Goal: Transaction & Acquisition: Download file/media

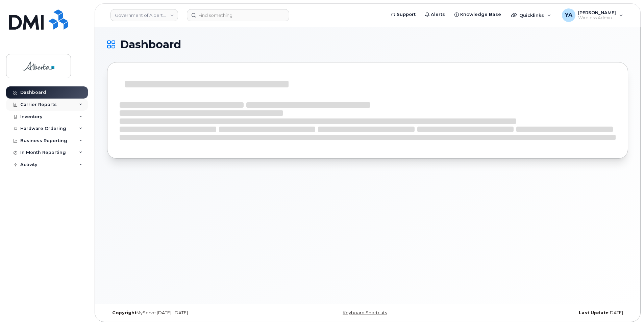
click at [59, 103] on div "Carrier Reports" at bounding box center [47, 105] width 82 height 12
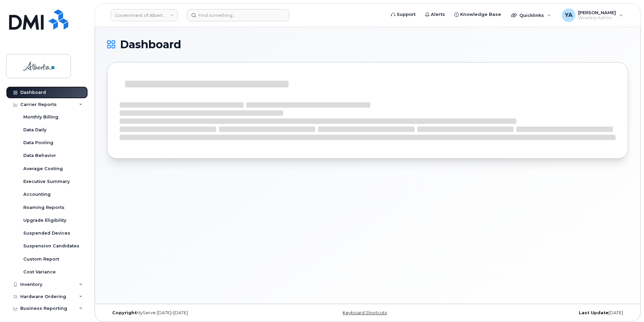
click at [51, 91] on link "Dashboard" at bounding box center [47, 93] width 82 height 12
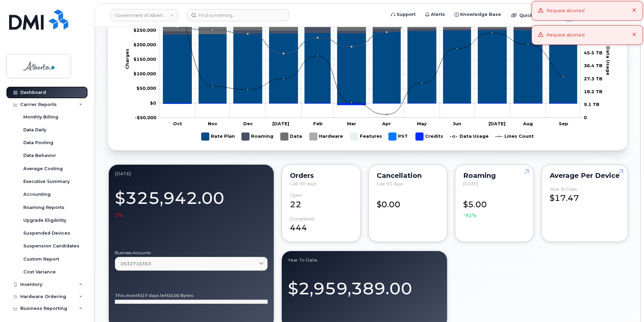
scroll to position [308, 0]
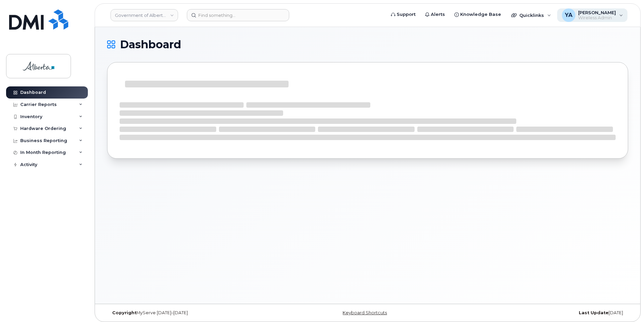
click at [568, 10] on div "YA" at bounding box center [569, 15] width 14 height 14
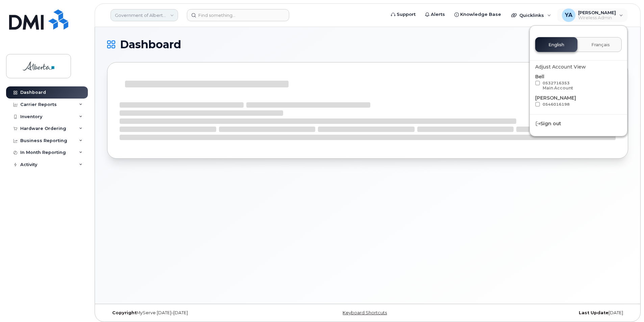
click at [144, 11] on link "Government of Alberta ([GEOGRAPHIC_DATA])" at bounding box center [145, 15] width 68 height 12
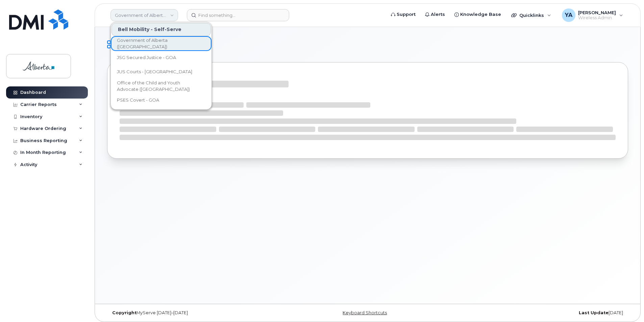
click at [144, 11] on link "Government of Alberta ([GEOGRAPHIC_DATA])" at bounding box center [145, 15] width 68 height 12
click at [254, 182] on div "Dashboard" at bounding box center [368, 165] width 546 height 277
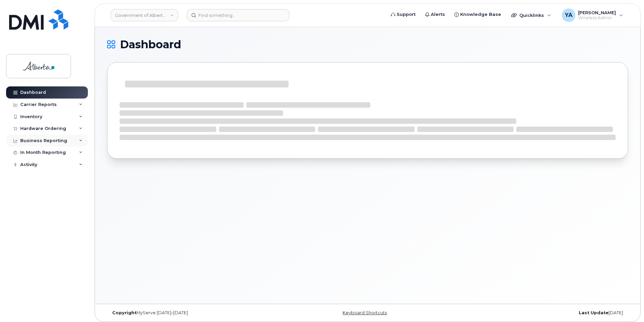
click at [64, 145] on div "Business Reporting" at bounding box center [47, 141] width 82 height 12
click at [47, 202] on div "In Month Reporting" at bounding box center [43, 204] width 46 height 5
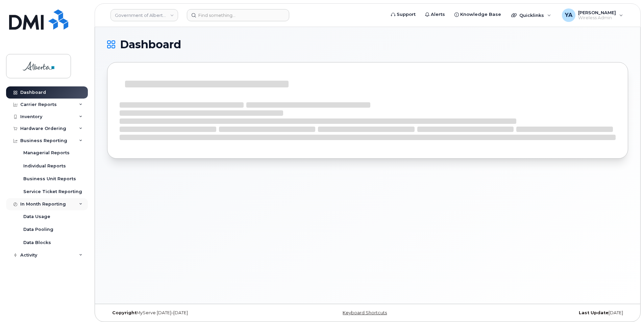
drag, startPoint x: 47, startPoint y: 202, endPoint x: 41, endPoint y: 204, distance: 6.0
click at [41, 204] on div "In Month Reporting" at bounding box center [43, 204] width 46 height 5
click at [75, 141] on div "Business Reporting" at bounding box center [47, 141] width 82 height 12
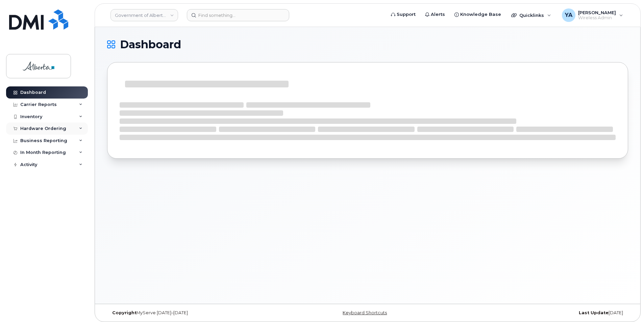
click at [67, 130] on div "Hardware Ordering" at bounding box center [47, 129] width 82 height 12
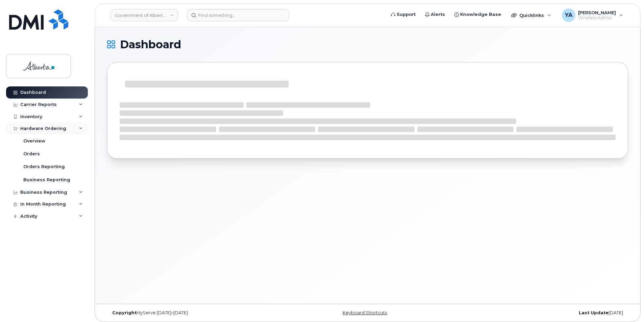
click at [67, 130] on div "Hardware Ordering" at bounding box center [47, 129] width 82 height 12
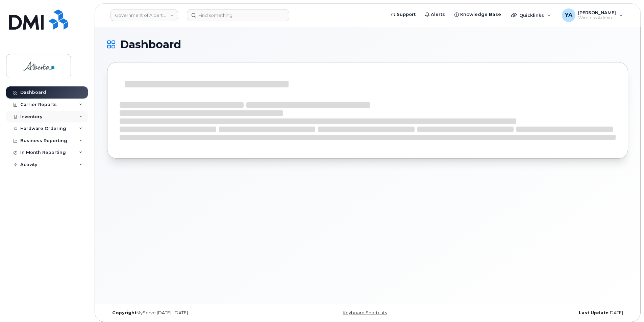
click at [62, 112] on div "Inventory" at bounding box center [47, 117] width 82 height 12
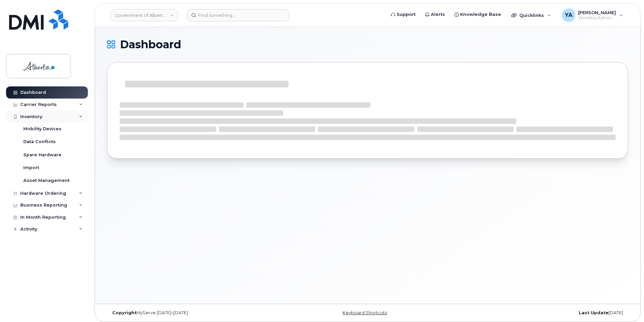
click at [62, 112] on div "Inventory" at bounding box center [47, 117] width 82 height 12
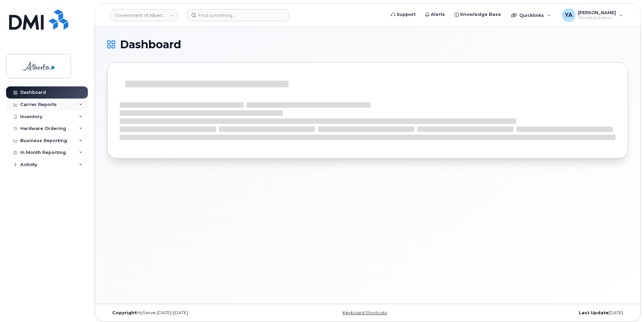
click at [63, 102] on div "Carrier Reports" at bounding box center [47, 105] width 82 height 12
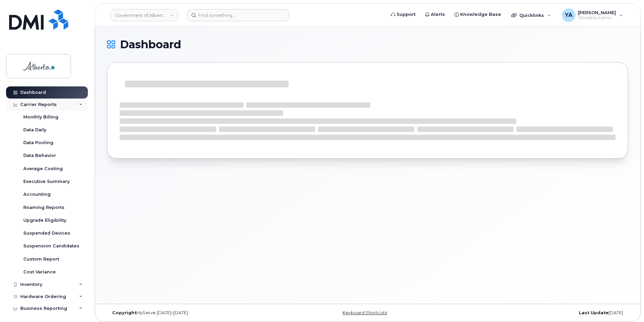
click at [63, 102] on div "Carrier Reports" at bounding box center [47, 105] width 82 height 12
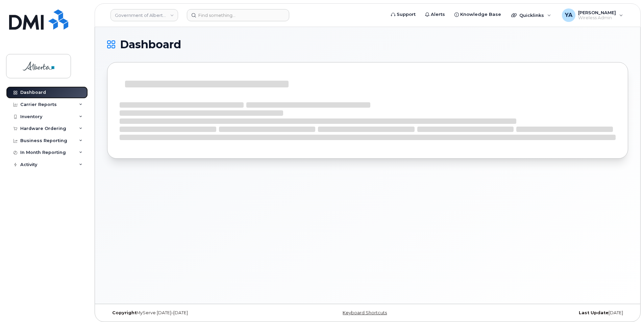
click at [64, 94] on link "Dashboard" at bounding box center [47, 93] width 82 height 12
click at [38, 28] on img at bounding box center [38, 19] width 59 height 20
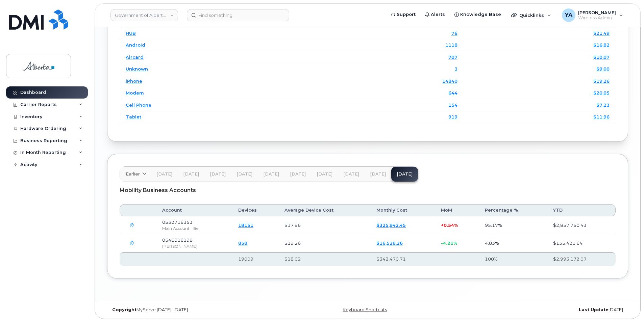
scroll to position [914, 0]
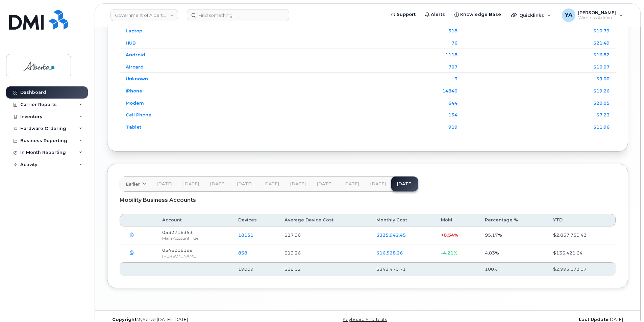
click at [132, 233] on icon "button" at bounding box center [132, 235] width 4 height 4
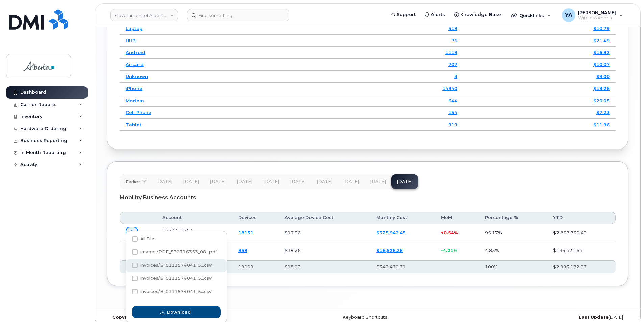
scroll to position [917, 0]
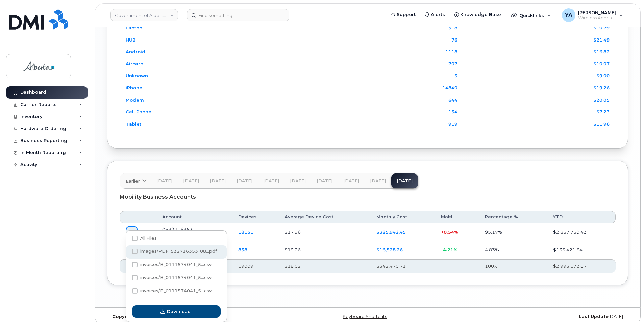
click at [156, 249] on span "images/PDF_532716353_08...pdf" at bounding box center [178, 251] width 77 height 5
click at [127, 250] on input "images/PDF_532716353_08...pdf" at bounding box center [125, 251] width 3 height 3
checkbox input "true"
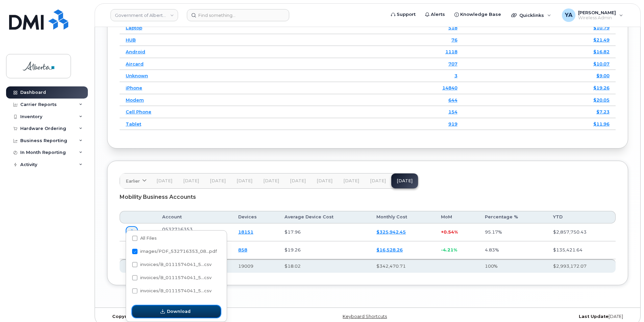
click at [160, 312] on button "Download" at bounding box center [176, 312] width 89 height 12
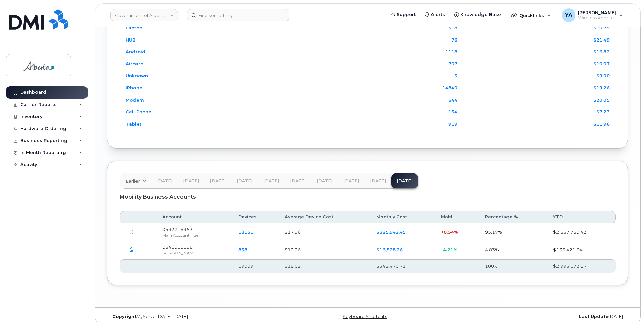
scroll to position [915, 0]
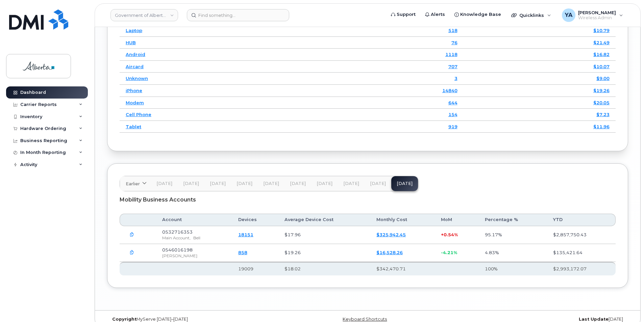
click at [130, 251] on icon "button" at bounding box center [132, 253] width 4 height 4
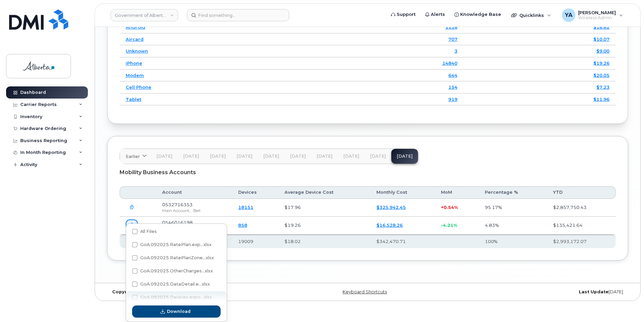
scroll to position [20, 0]
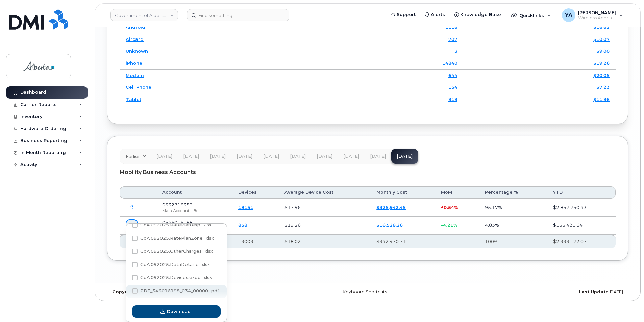
click at [182, 293] on span "PDF_546016198_034_00000...pdf" at bounding box center [179, 291] width 79 height 5
click at [127, 293] on input "PDF_546016198_034_00000...pdf" at bounding box center [125, 291] width 3 height 3
checkbox input "true"
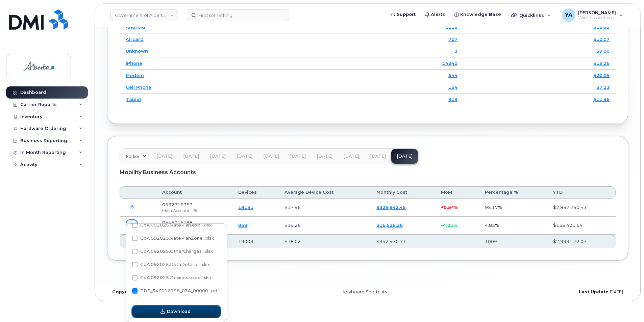
click at [180, 310] on span "Download" at bounding box center [179, 312] width 24 height 6
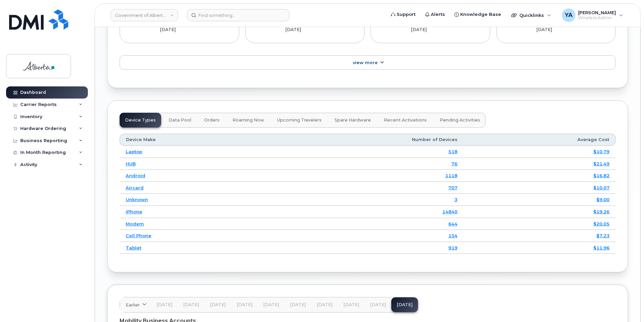
scroll to position [780, 0]
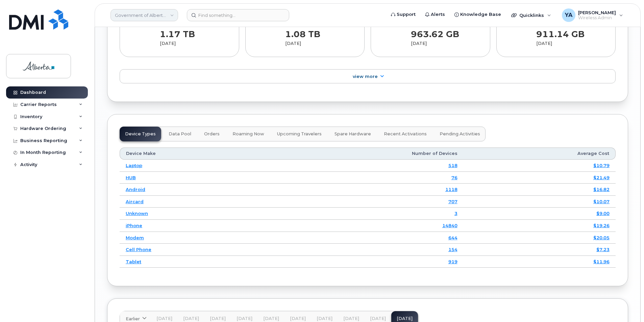
click at [157, 12] on link "Government of Alberta ([GEOGRAPHIC_DATA])" at bounding box center [145, 15] width 68 height 12
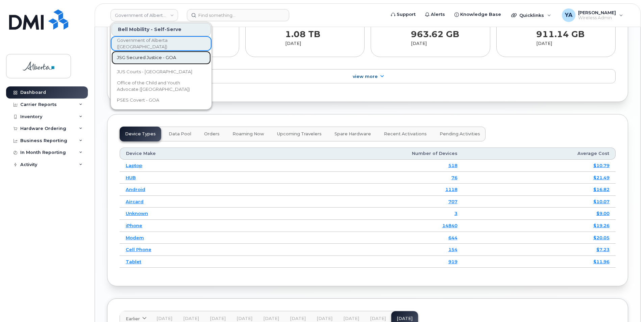
click at [157, 63] on link "JSG Secured Justice - GOA" at bounding box center [161, 58] width 99 height 14
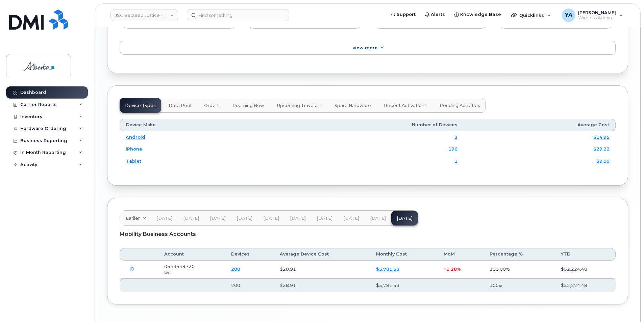
scroll to position [819, 0]
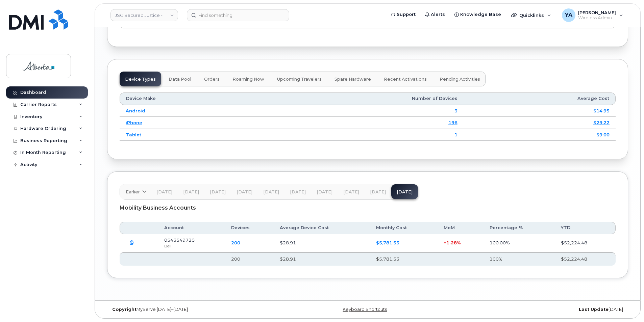
click at [131, 243] on icon "button" at bounding box center [132, 243] width 4 height 4
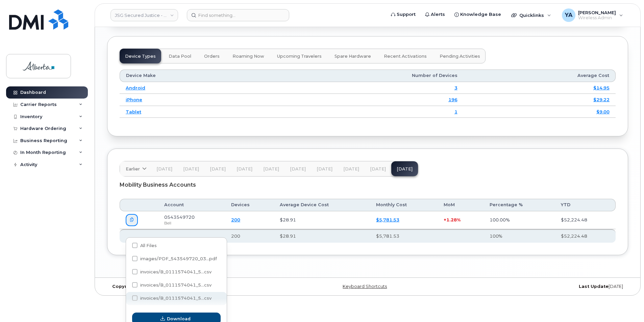
scroll to position [839, 0]
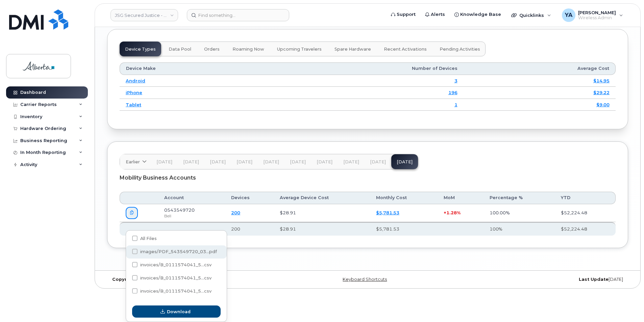
click at [175, 252] on span "images/PDF_543549720_03...pdf" at bounding box center [178, 251] width 77 height 5
click at [127, 252] on input "images/PDF_543549720_03...pdf" at bounding box center [125, 251] width 3 height 3
checkbox input "true"
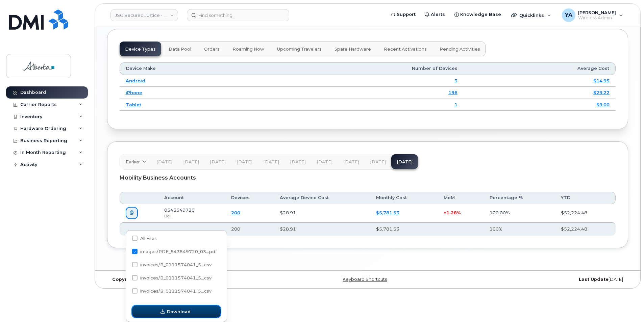
click at [165, 312] on icon "button" at bounding box center [163, 312] width 4 height 4
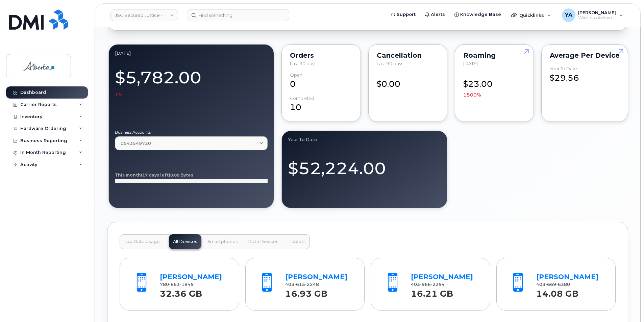
scroll to position [413, 0]
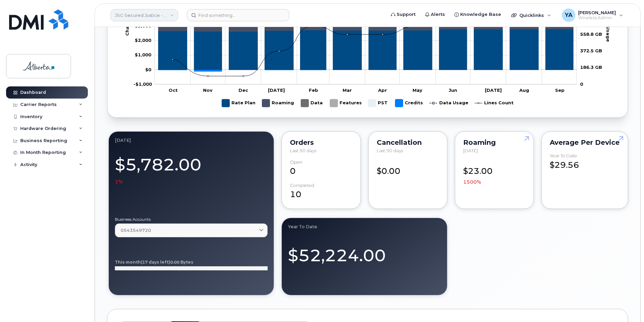
click at [147, 17] on link "JSG Secured Justice - GOA" at bounding box center [145, 15] width 68 height 12
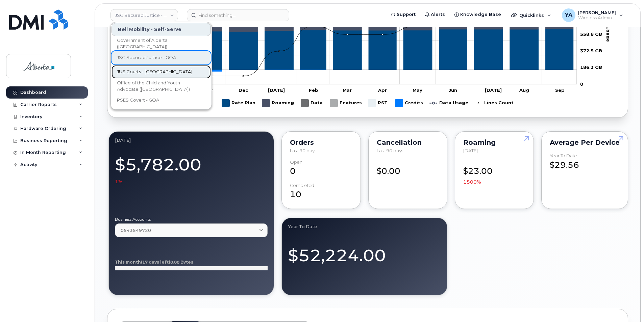
click at [143, 69] on span "JUS Courts - GOA" at bounding box center [154, 72] width 75 height 7
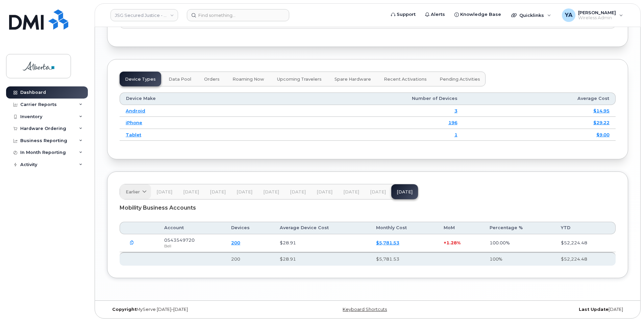
scroll to position [819, 0]
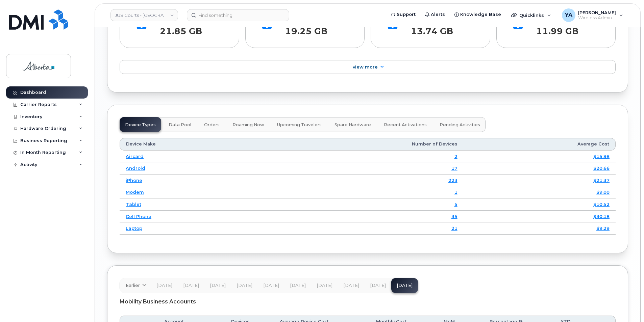
scroll to position [857, 0]
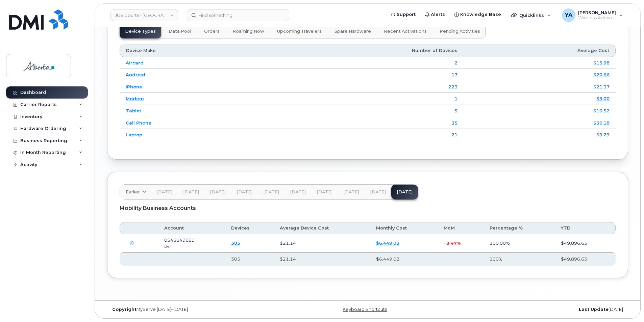
click at [134, 243] on button "button" at bounding box center [132, 243] width 12 height 12
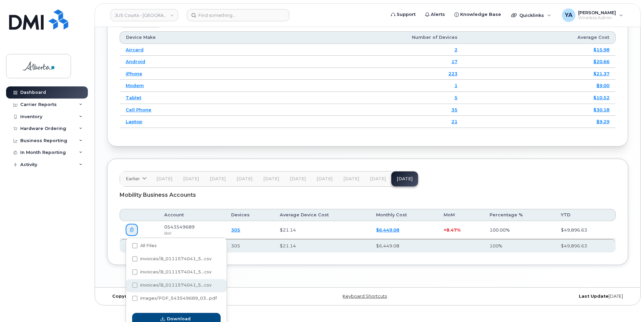
scroll to position [878, 0]
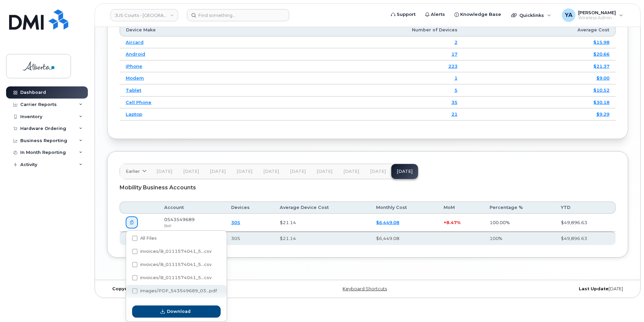
click at [158, 293] on span "images/PDF_543549689_03...pdf" at bounding box center [178, 291] width 77 height 5
click at [127, 293] on input "images/PDF_543549689_03...pdf" at bounding box center [125, 291] width 3 height 3
checkbox input "true"
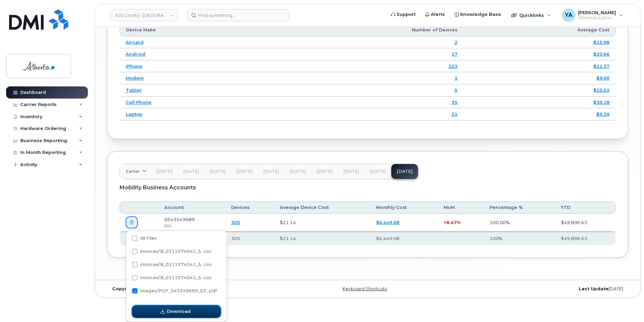
click at [168, 312] on span "Download" at bounding box center [179, 312] width 24 height 6
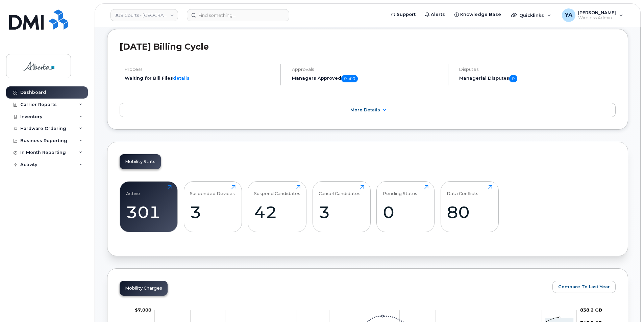
scroll to position [0, 0]
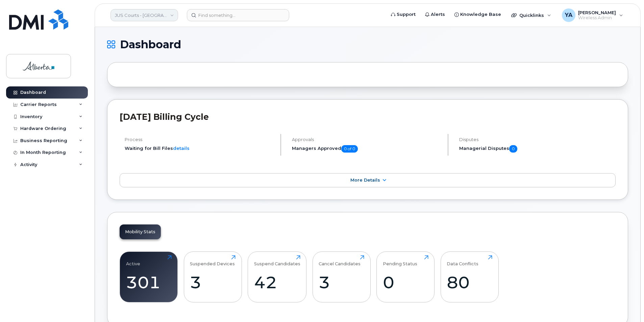
click at [150, 14] on link "JUS Courts - [GEOGRAPHIC_DATA]" at bounding box center [145, 15] width 68 height 12
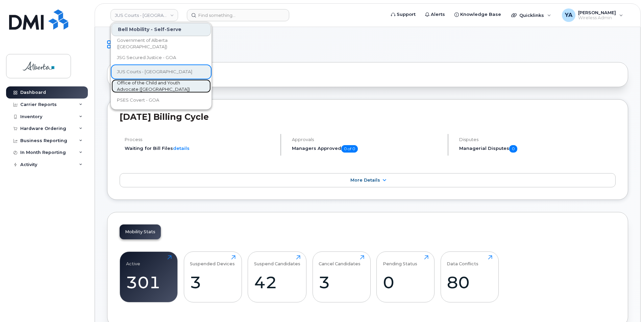
click at [141, 85] on span "Office of the Child and Youth Advocate ([GEOGRAPHIC_DATA])" at bounding box center [156, 86] width 78 height 13
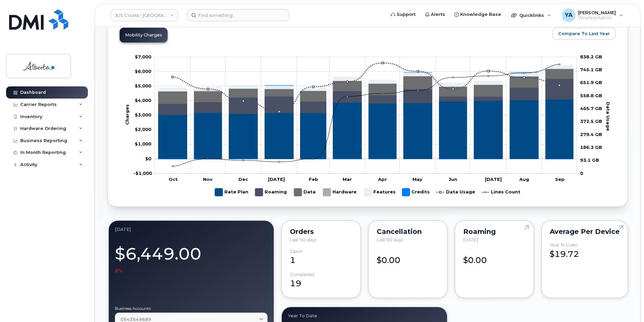
scroll to position [473, 0]
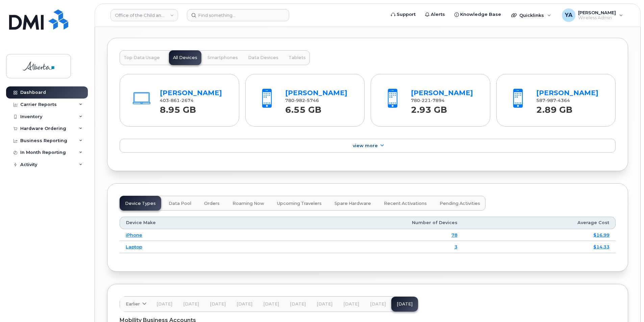
scroll to position [797, 0]
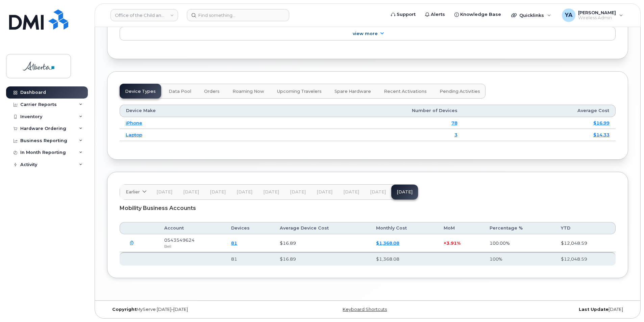
click at [133, 242] on icon "button" at bounding box center [132, 243] width 4 height 4
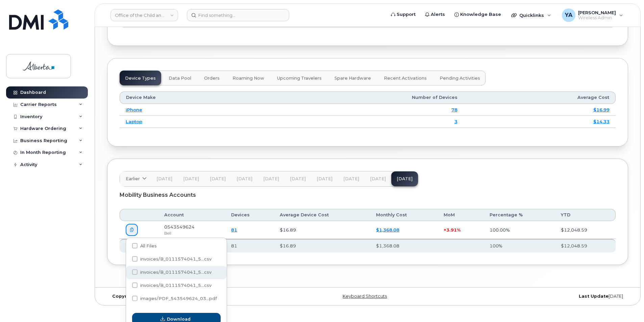
scroll to position [817, 0]
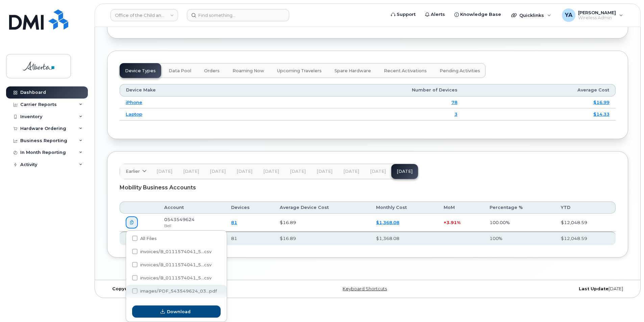
click at [154, 292] on span "images/PDF_543549624_03...pdf" at bounding box center [178, 291] width 77 height 5
click at [127, 292] on input "images/PDF_543549624_03...pdf" at bounding box center [125, 291] width 3 height 3
checkbox input "true"
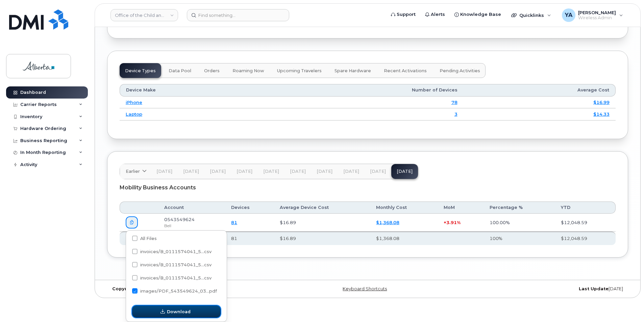
click at [166, 314] on span "button" at bounding box center [163, 312] width 6 height 6
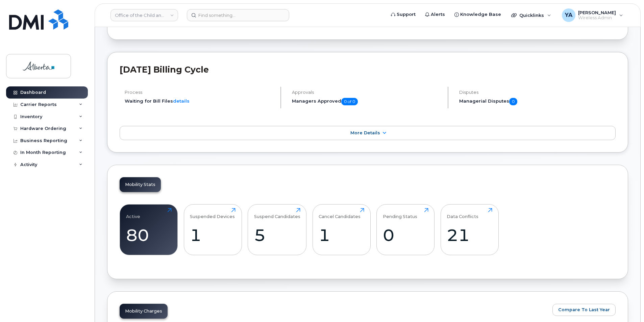
scroll to position [0, 0]
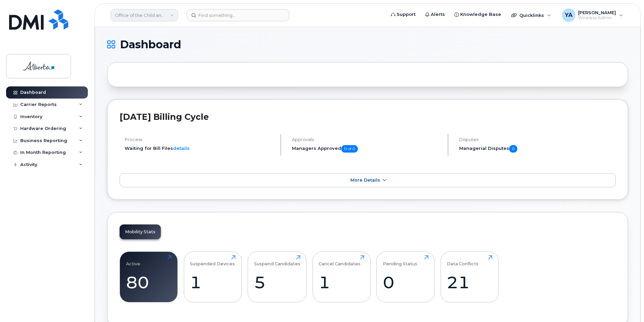
click at [146, 17] on link "Office of the Child and Youth Advocate ([GEOGRAPHIC_DATA])" at bounding box center [145, 15] width 68 height 12
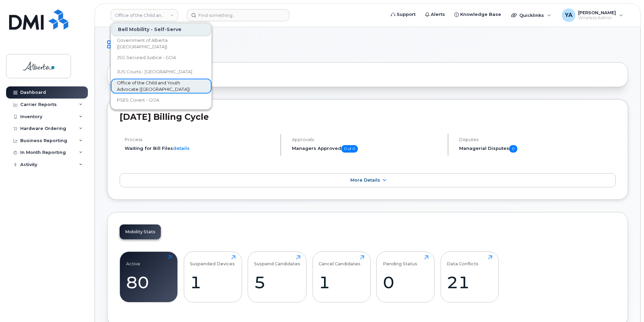
scroll to position [15, 0]
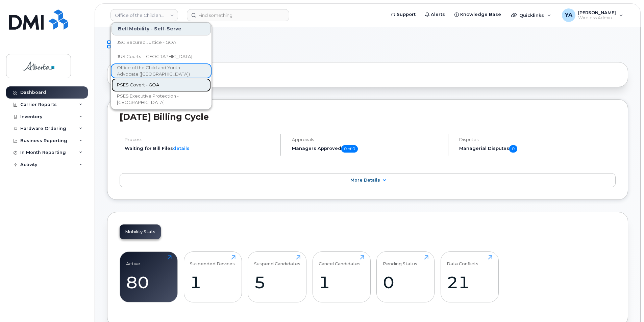
click at [150, 88] on span "PSES Covert - GOA" at bounding box center [138, 85] width 42 height 7
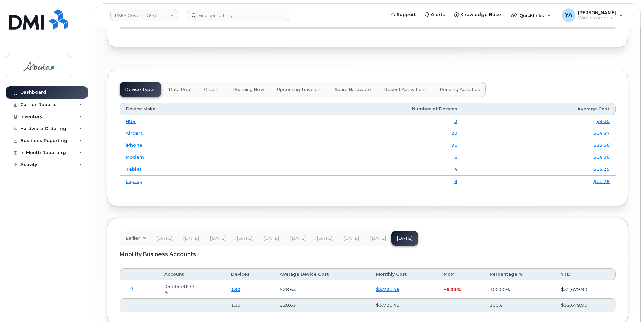
scroll to position [802, 0]
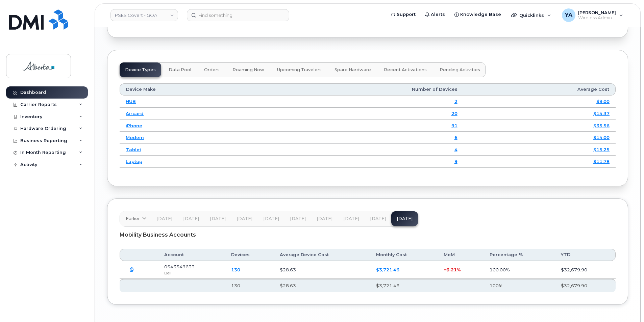
click at [134, 276] on button "button" at bounding box center [132, 270] width 12 height 12
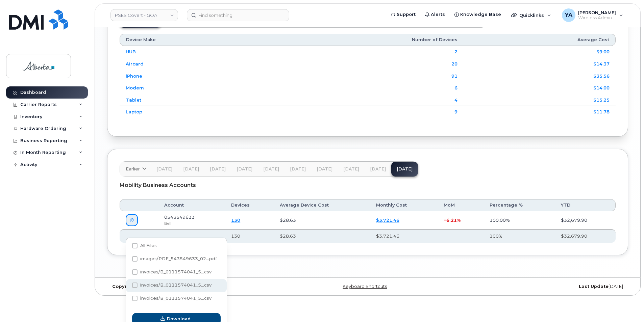
scroll to position [859, 0]
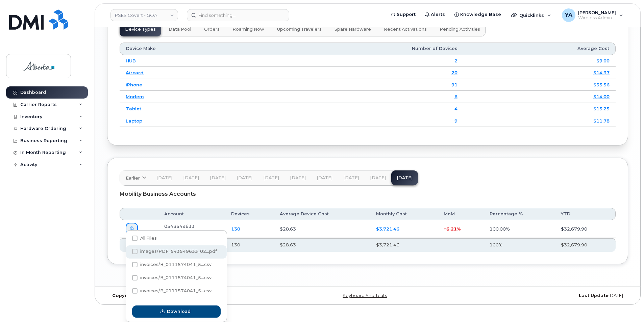
click at [178, 254] on span "images/PDF_543549633_02...pdf" at bounding box center [178, 251] width 77 height 5
click at [127, 254] on input "images/PDF_543549633_02...pdf" at bounding box center [125, 251] width 3 height 3
checkbox input "true"
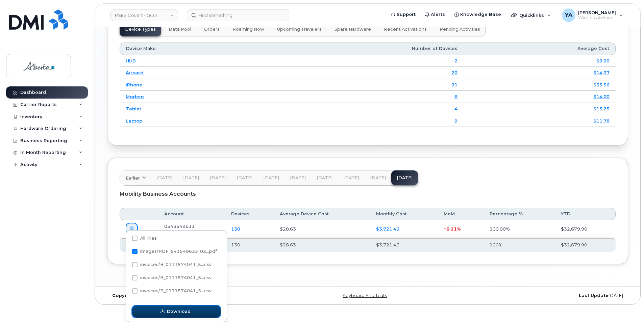
click at [177, 313] on span "Download" at bounding box center [179, 312] width 24 height 6
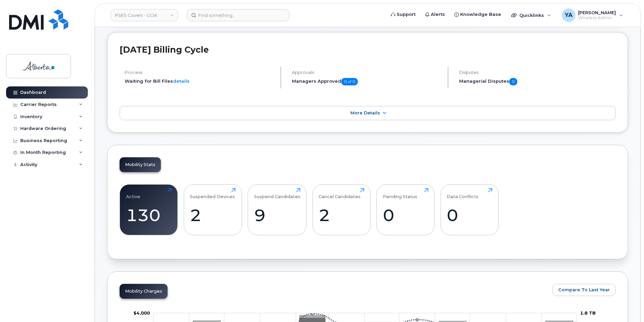
scroll to position [0, 0]
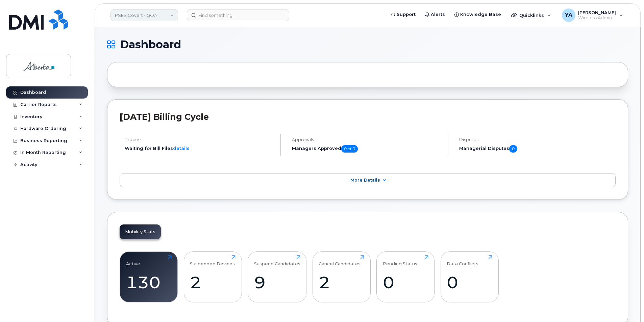
click at [140, 20] on link "PSES Covert - GOA" at bounding box center [145, 15] width 68 height 12
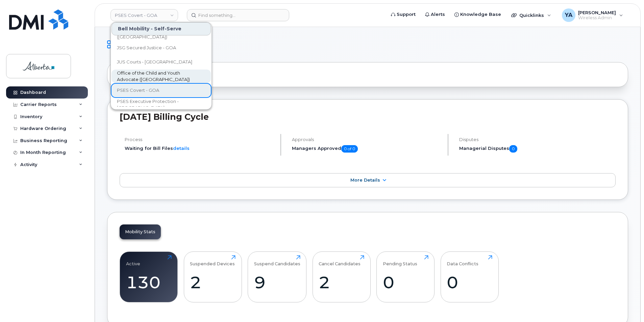
scroll to position [15, 0]
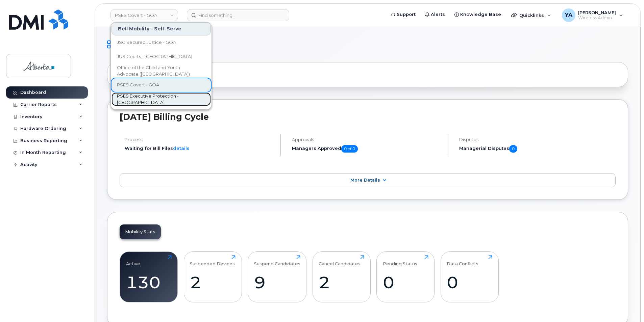
click at [149, 99] on span "PSES Executive Protection - [GEOGRAPHIC_DATA]" at bounding box center [156, 99] width 78 height 13
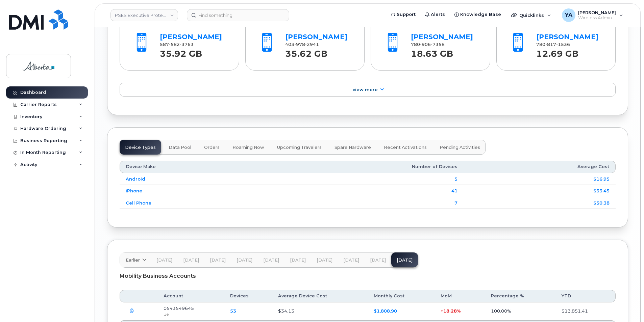
scroll to position [809, 0]
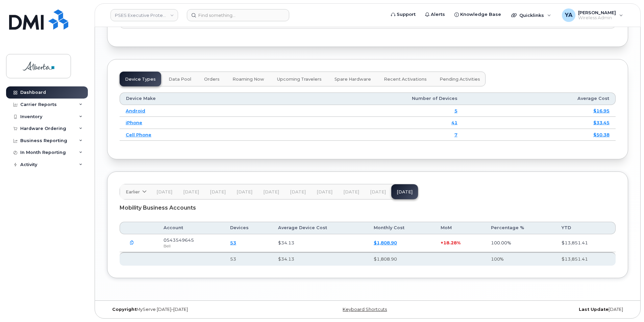
click at [133, 244] on icon "button" at bounding box center [132, 243] width 4 height 4
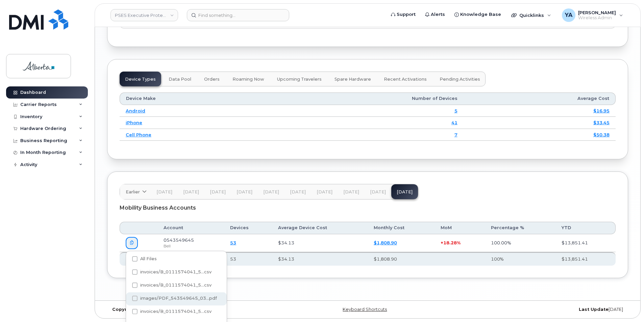
click at [162, 295] on div "images/PDF_543549645_03...pdf" at bounding box center [176, 299] width 101 height 13
checkbox input "true"
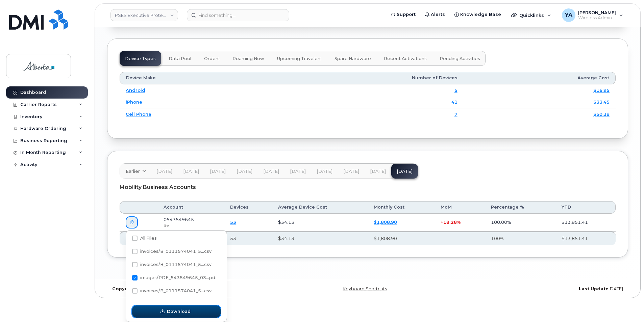
click at [167, 309] on button "Download" at bounding box center [176, 312] width 89 height 12
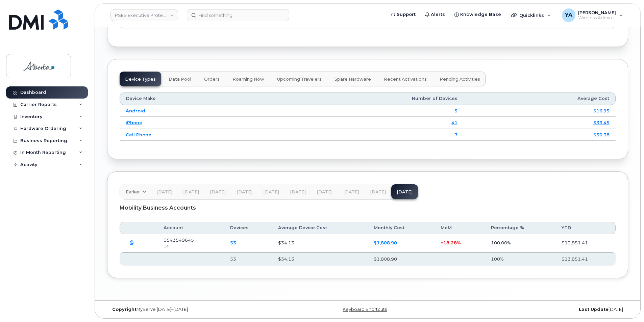
click at [489, 7] on header "PSES Executive Protection - GOA Support Alerts Knowledge Base Quicklinks Suspen…" at bounding box center [368, 15] width 546 height 24
